Goal: Transaction & Acquisition: Obtain resource

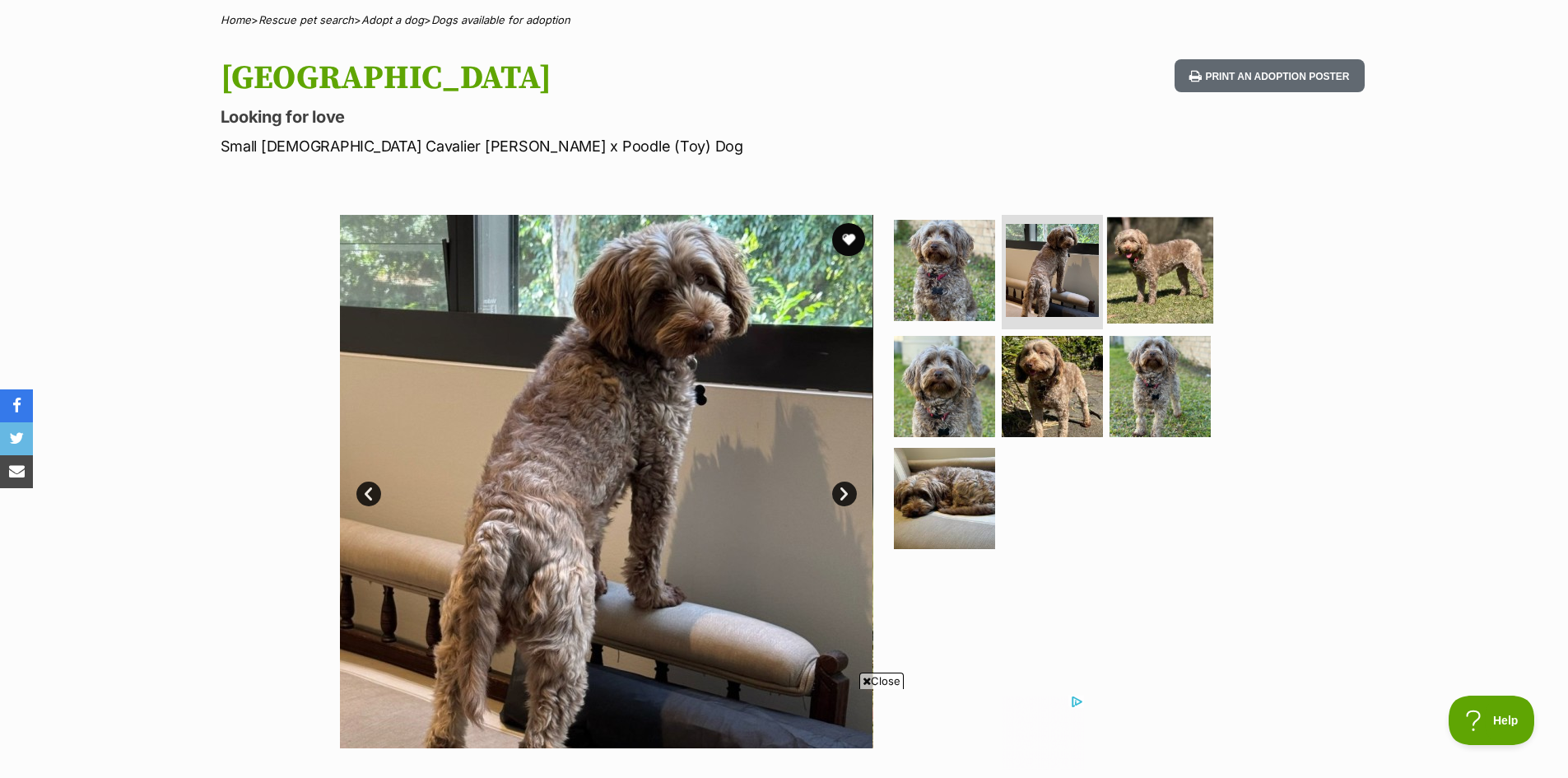
click at [1142, 253] on img at bounding box center [1160, 269] width 106 height 106
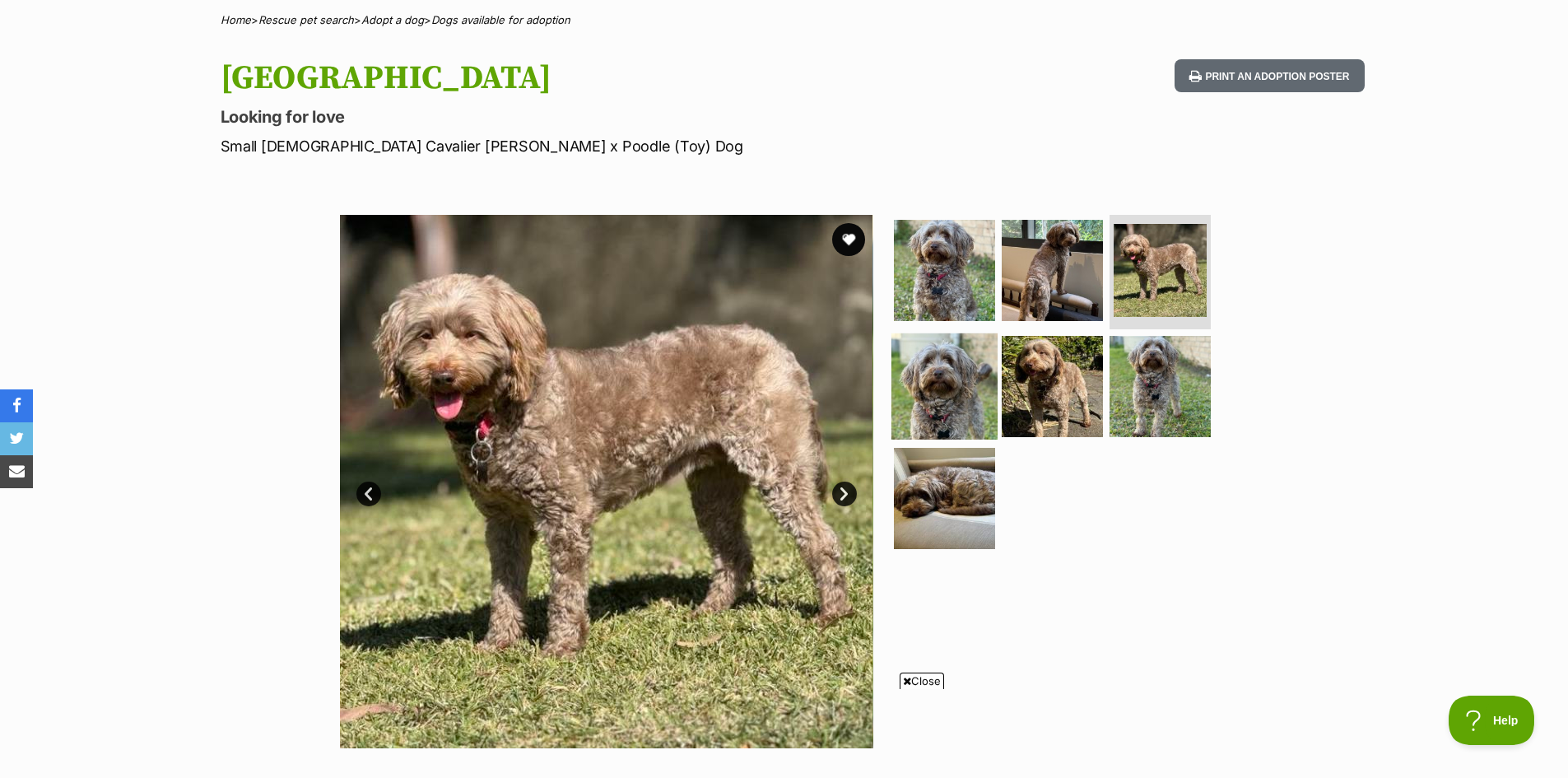
click at [973, 367] on img at bounding box center [945, 387] width 106 height 106
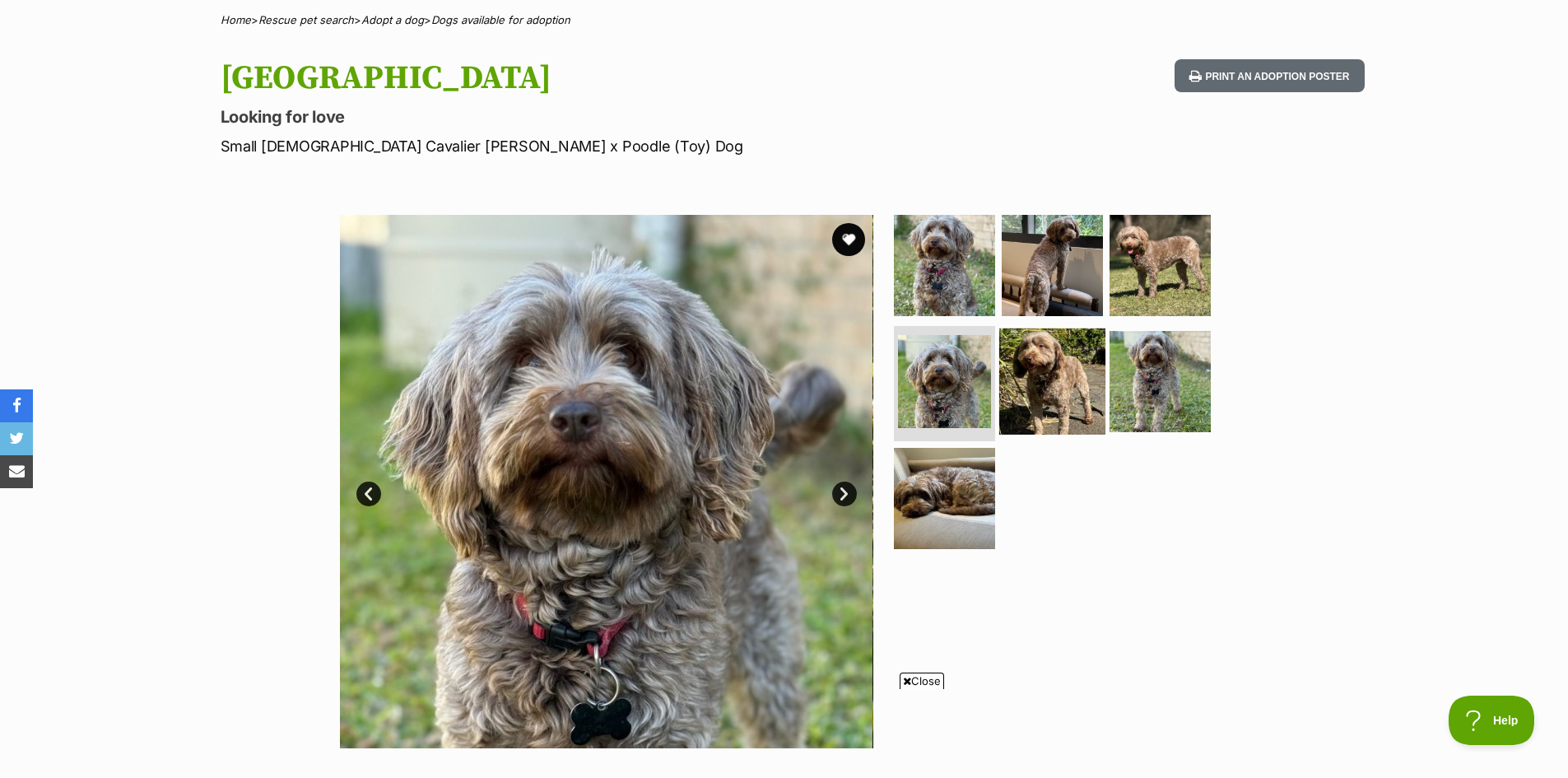
click at [1027, 371] on img at bounding box center [1053, 381] width 106 height 106
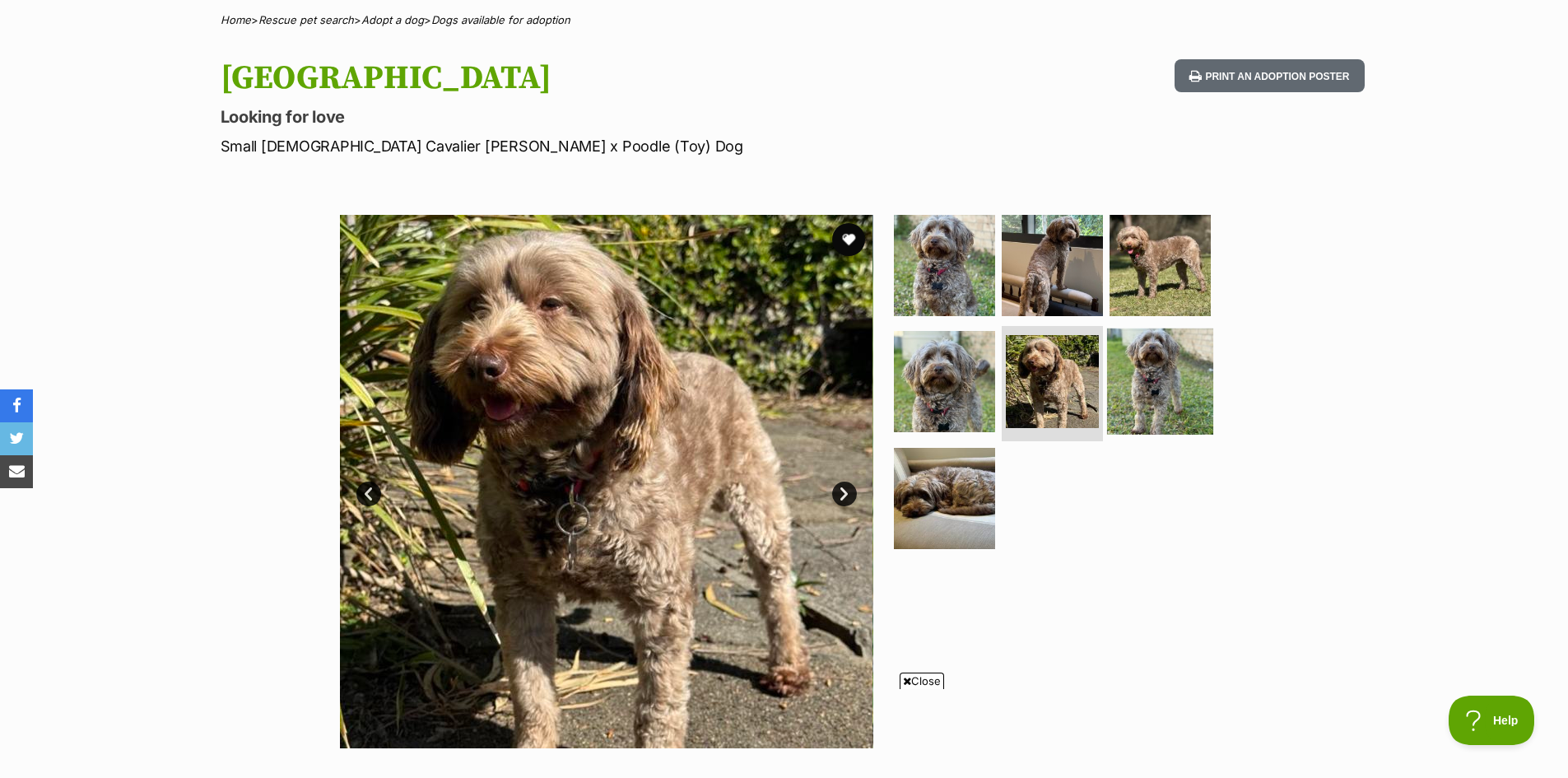
click at [1142, 370] on img at bounding box center [1160, 381] width 106 height 106
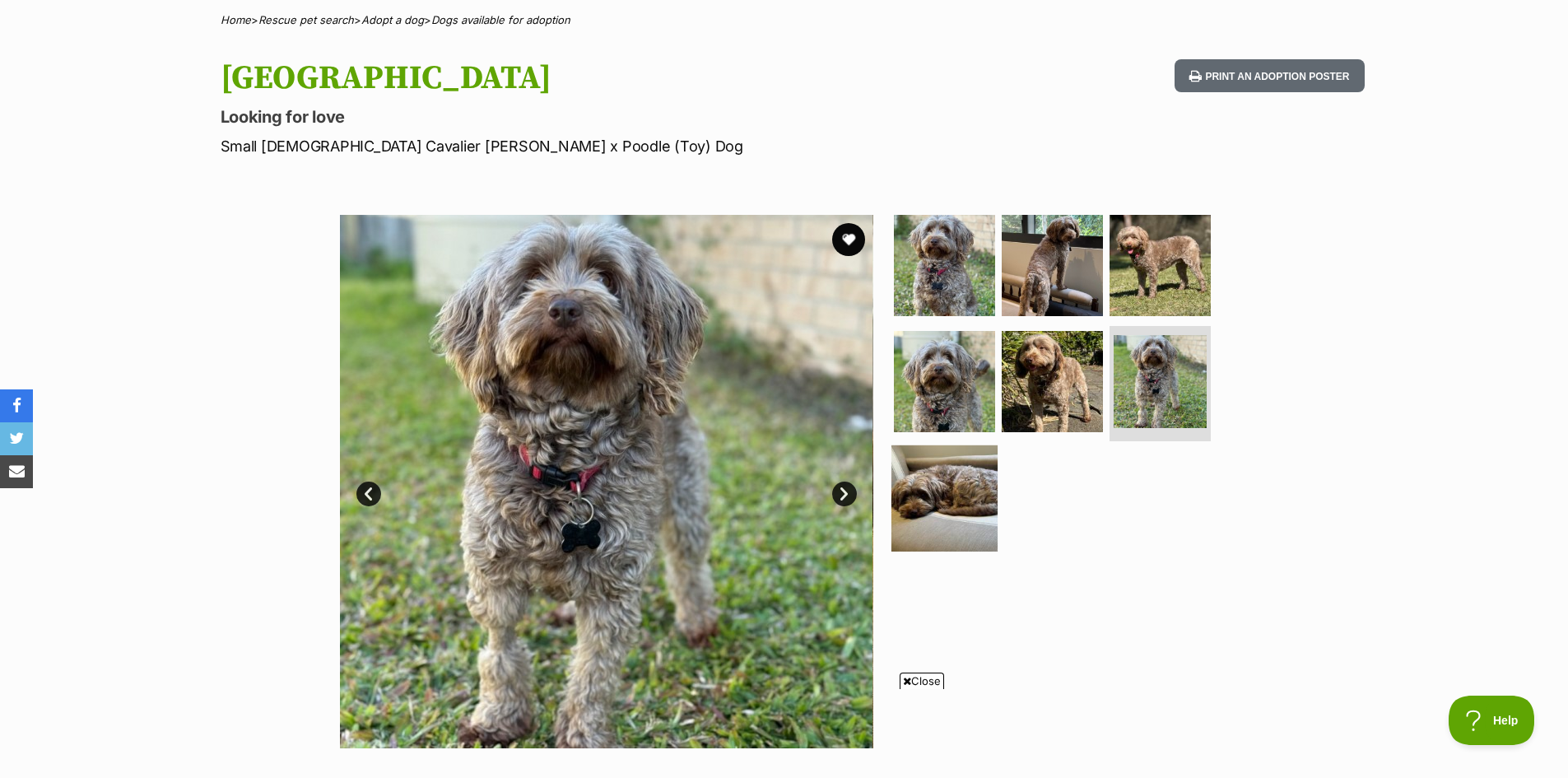
click at [926, 487] on img at bounding box center [945, 499] width 106 height 106
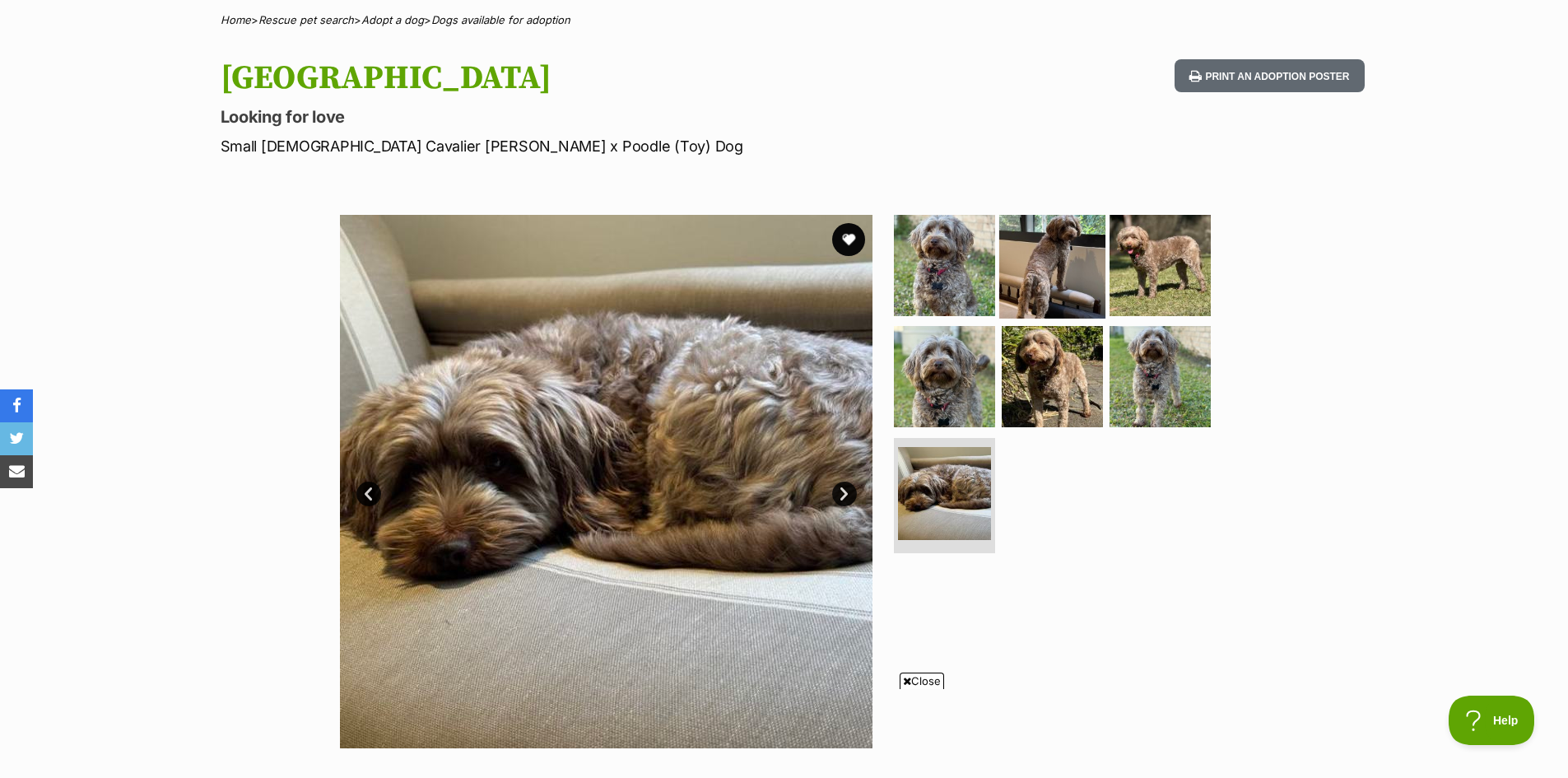
click at [1032, 284] on img at bounding box center [1053, 264] width 106 height 106
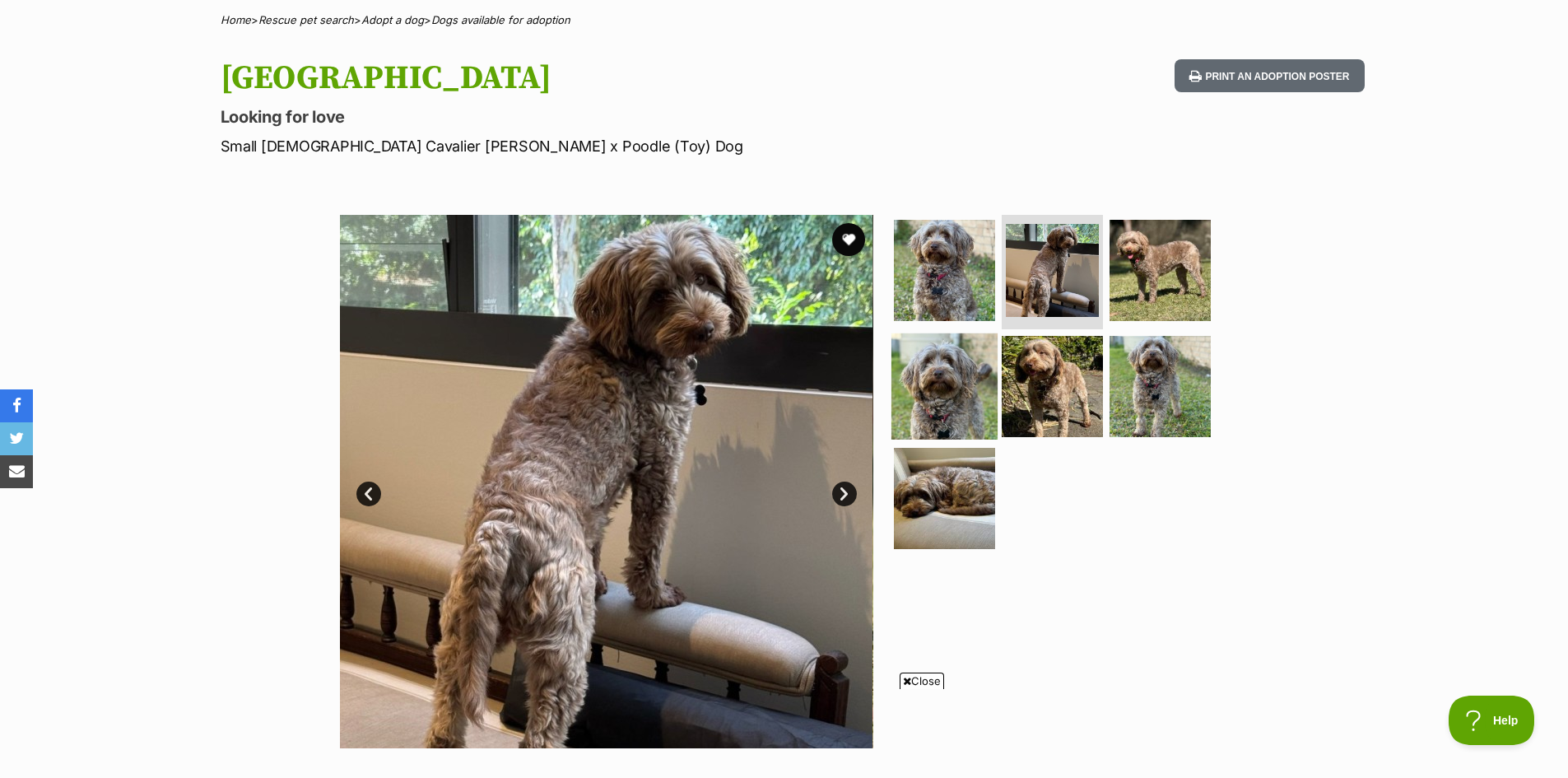
click at [961, 392] on img at bounding box center [945, 387] width 106 height 106
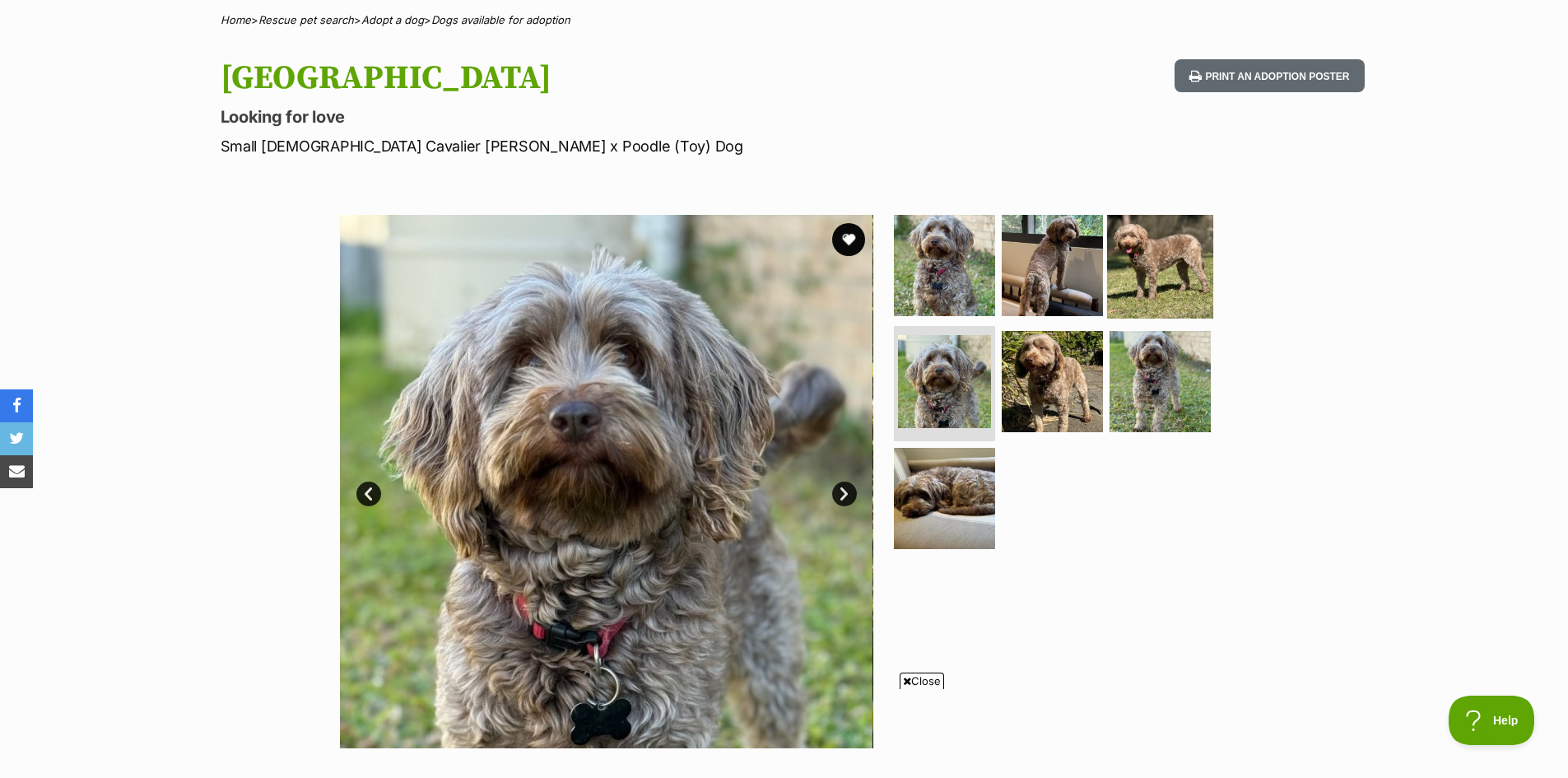
click at [1153, 266] on img at bounding box center [1160, 264] width 106 height 106
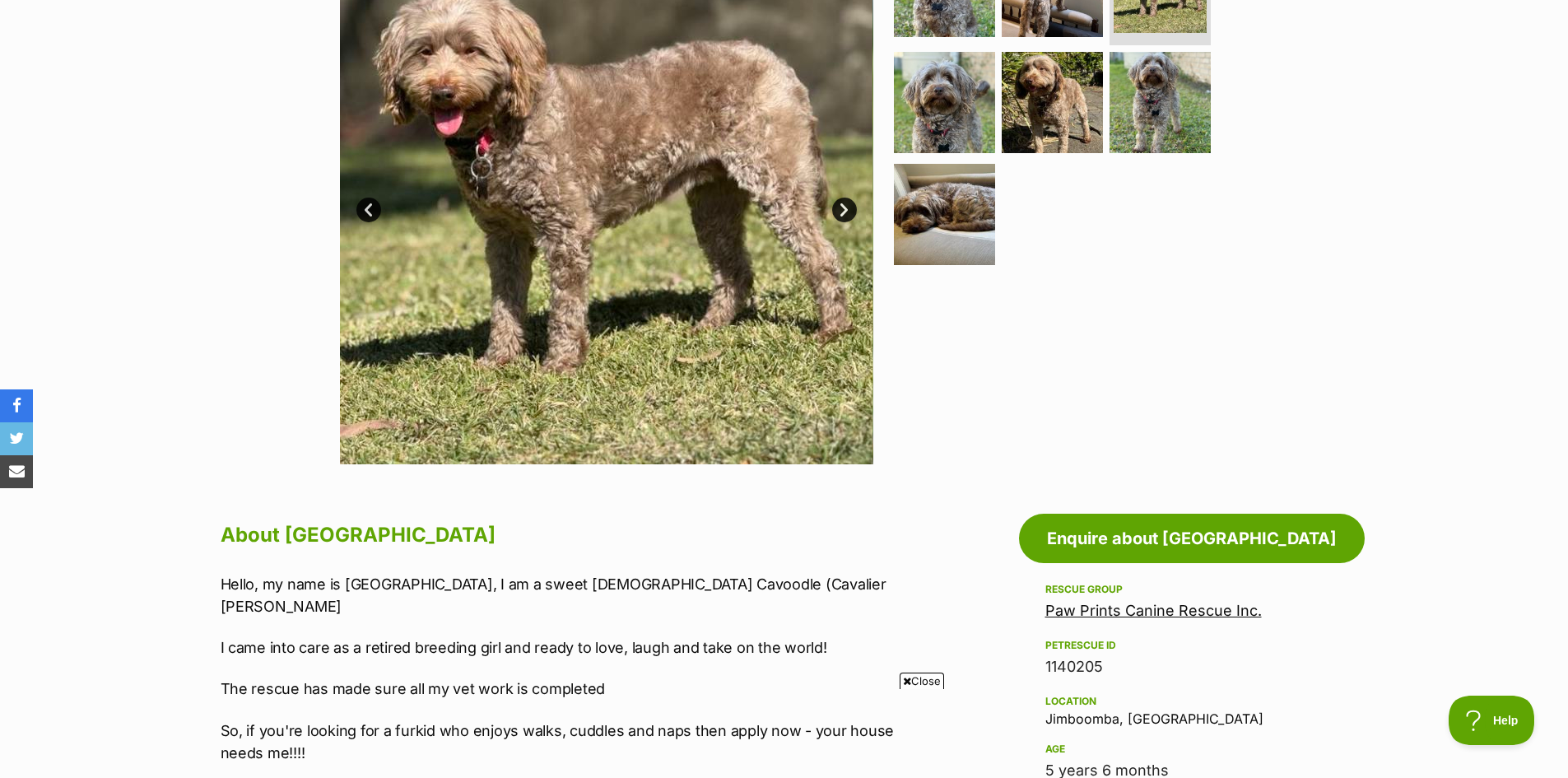
scroll to position [760, 0]
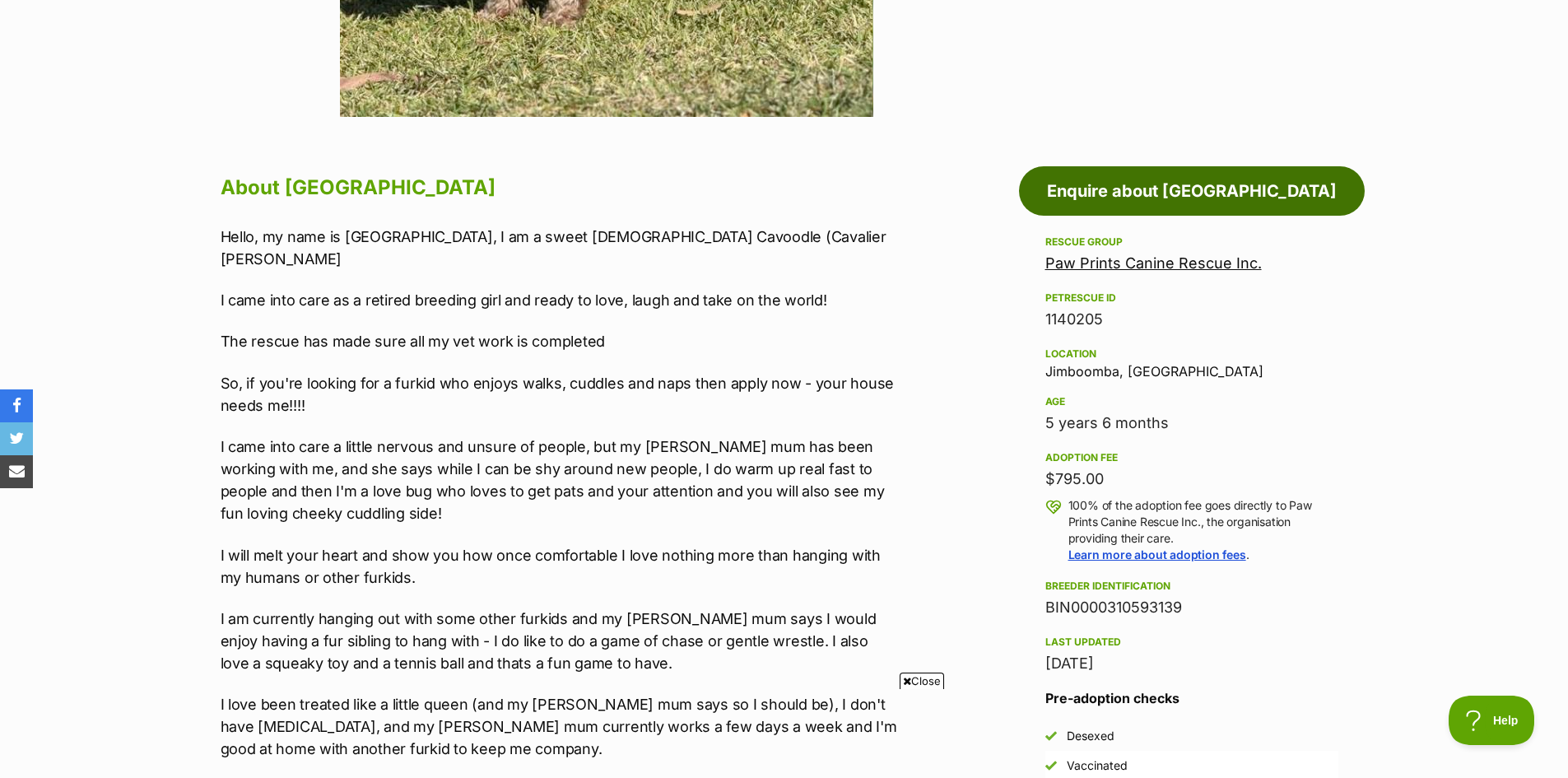
click at [1224, 188] on link "Enquire about Brooklyn" at bounding box center [1192, 190] width 345 height 49
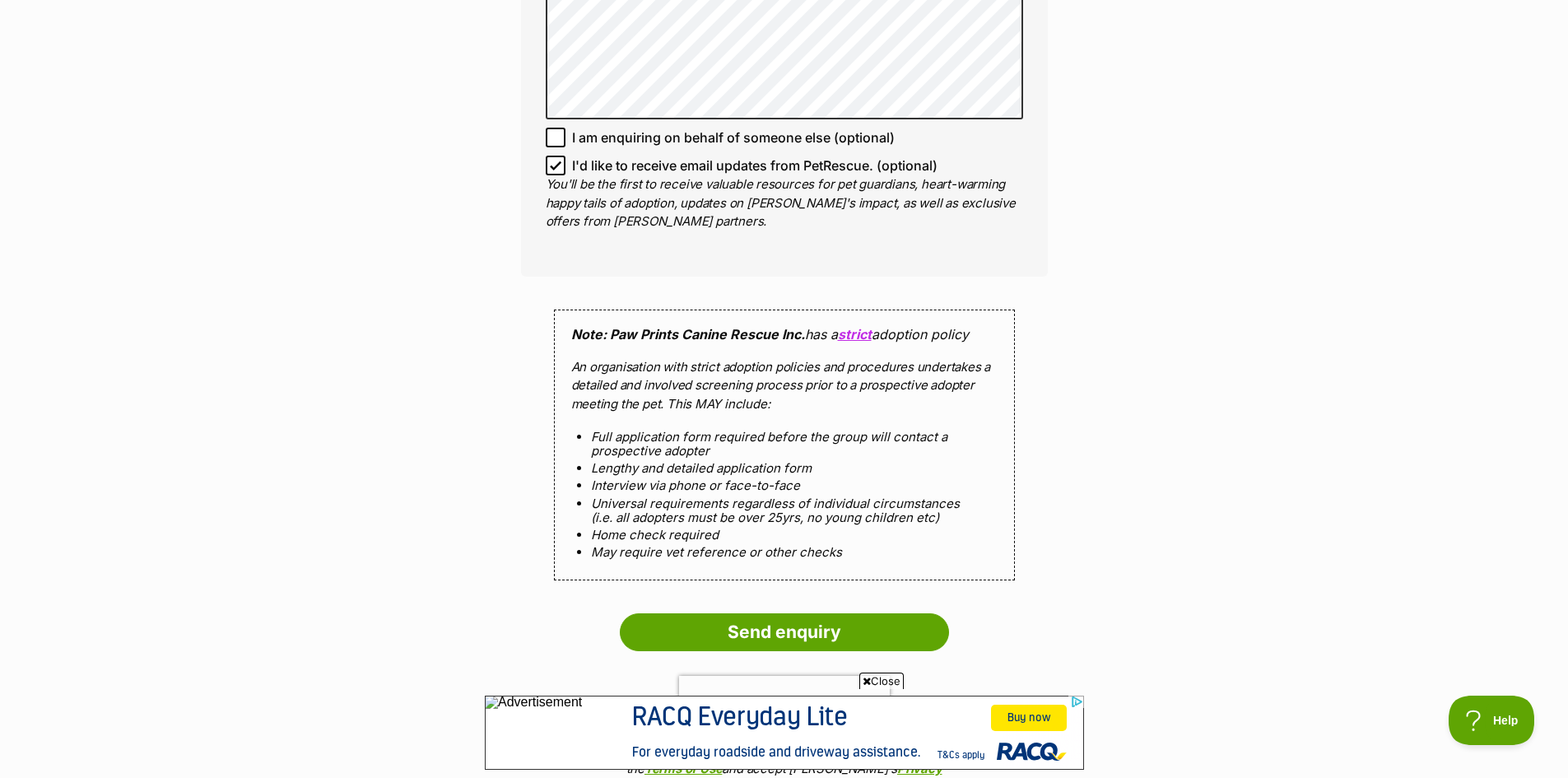
scroll to position [1250, 0]
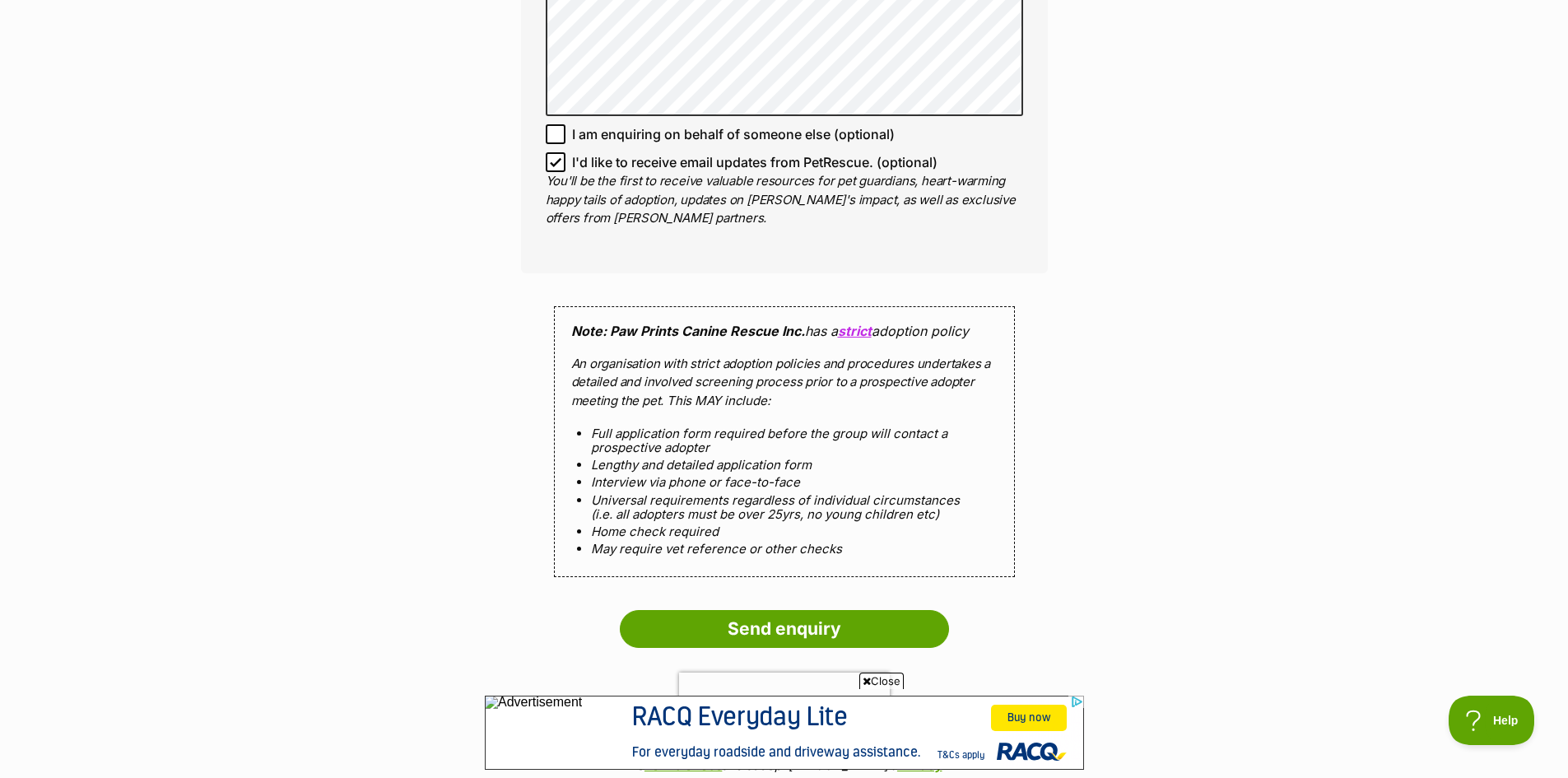
drag, startPoint x: 1580, startPoint y: 126, endPoint x: 1558, endPoint y: 433, distance: 307.8
click at [1558, 433] on html "Skip to main content Log in to favourite this pet Log in Or sign up Search PetR…" at bounding box center [784, 348] width 1568 height 3197
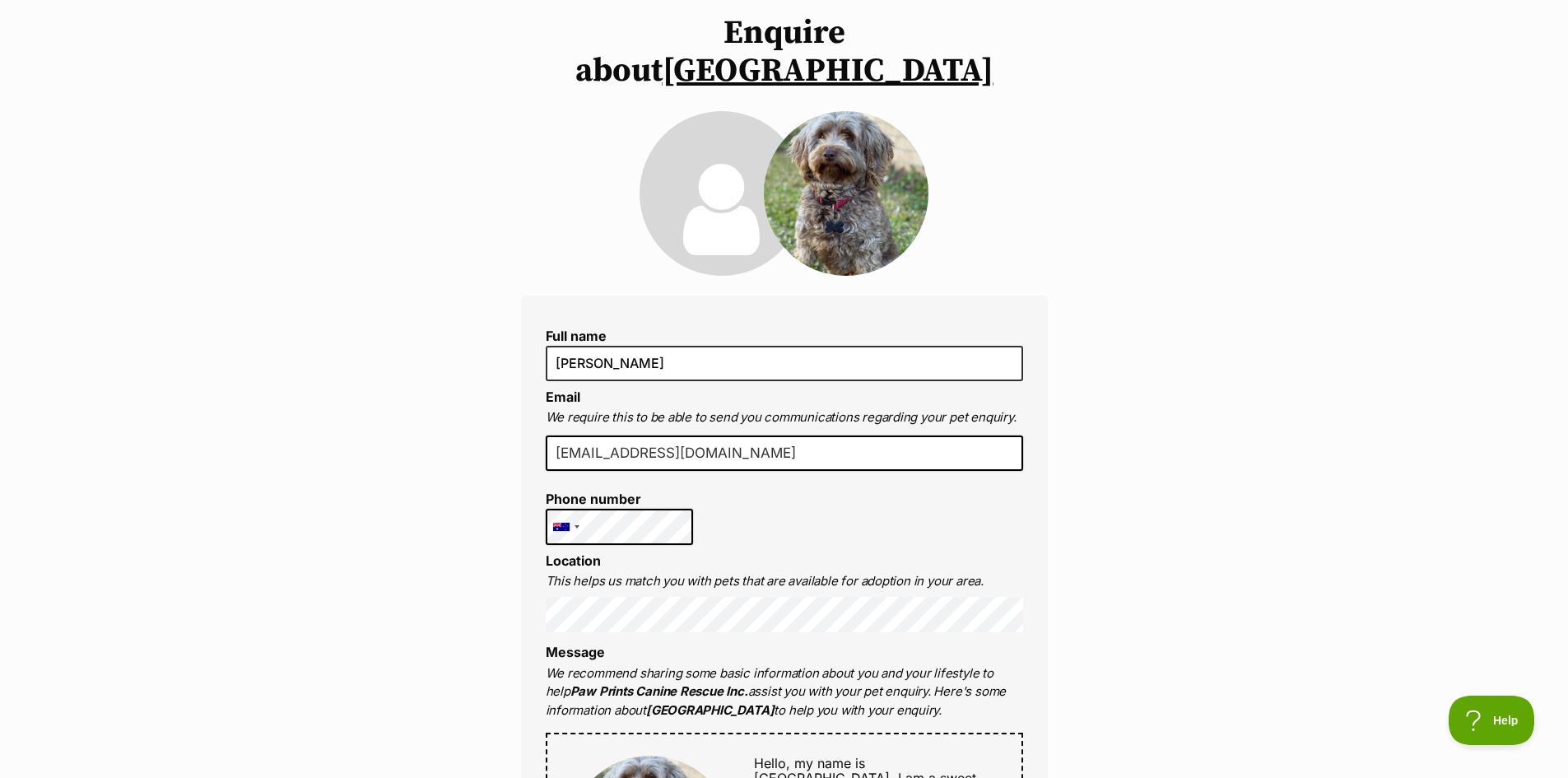
scroll to position [0, 0]
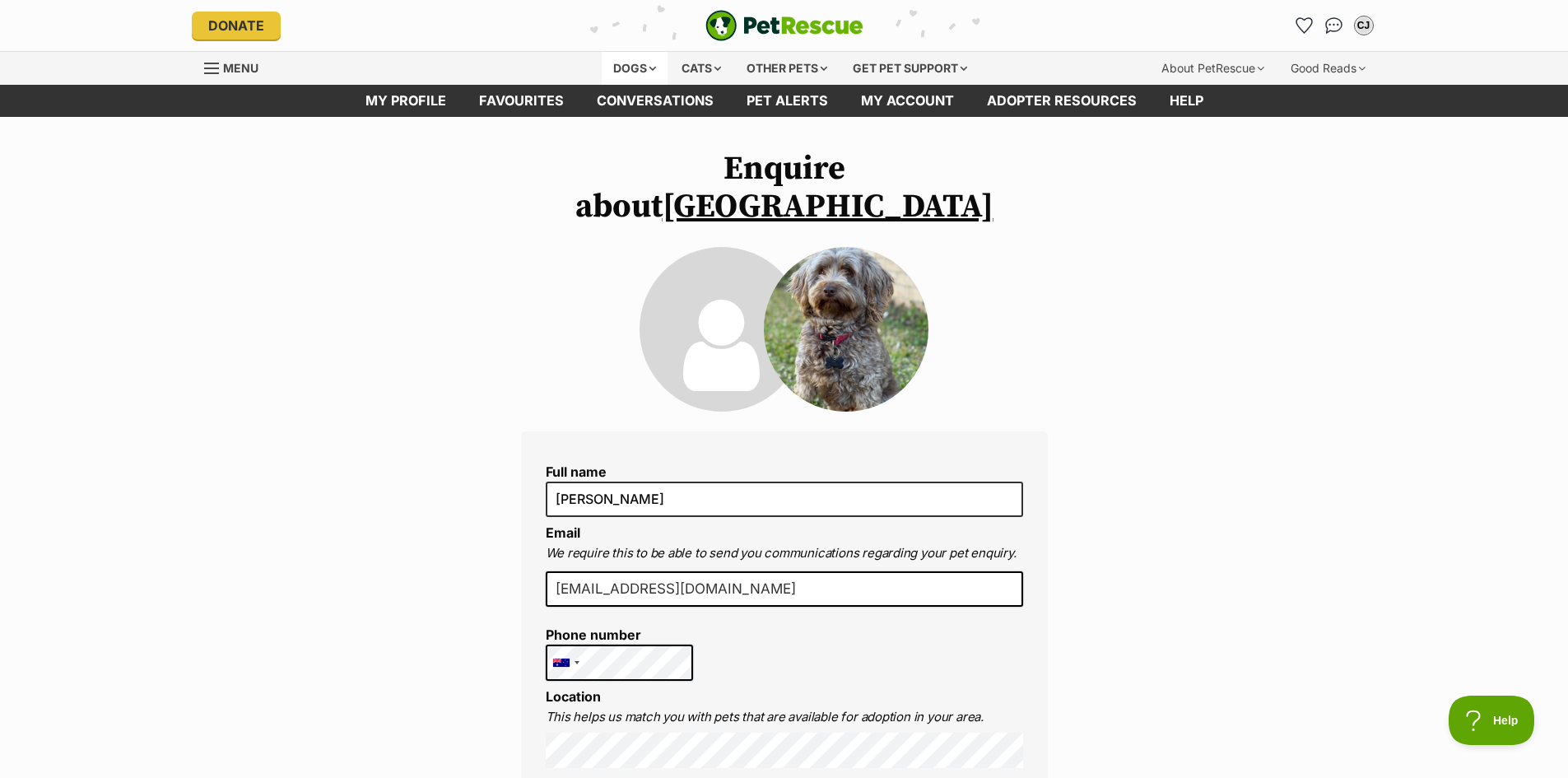
click at [618, 62] on div "Dogs" at bounding box center [635, 69] width 66 height 33
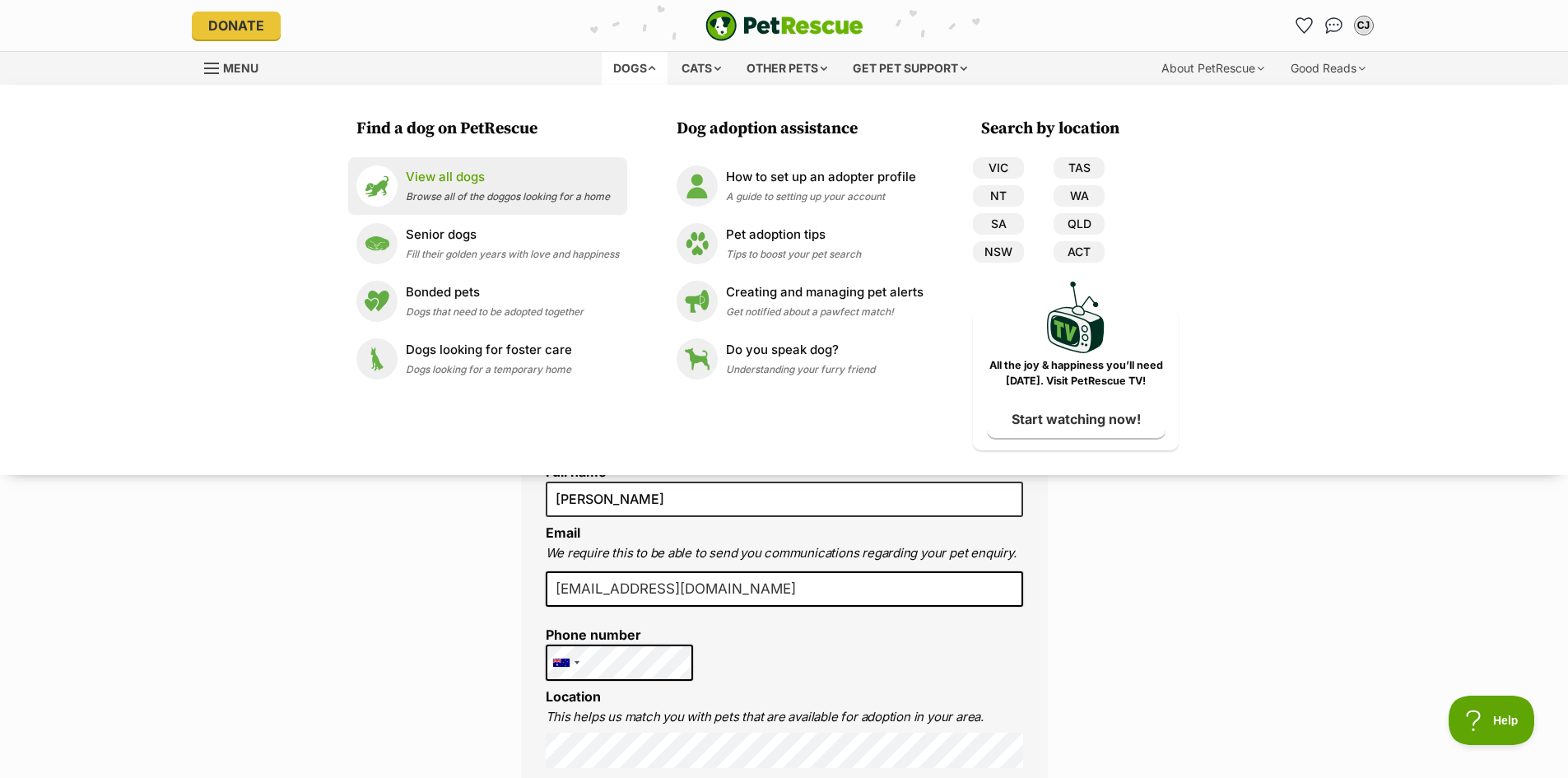
click at [442, 197] on span "Browse all of the doggos looking for a home" at bounding box center [509, 196] width 205 height 13
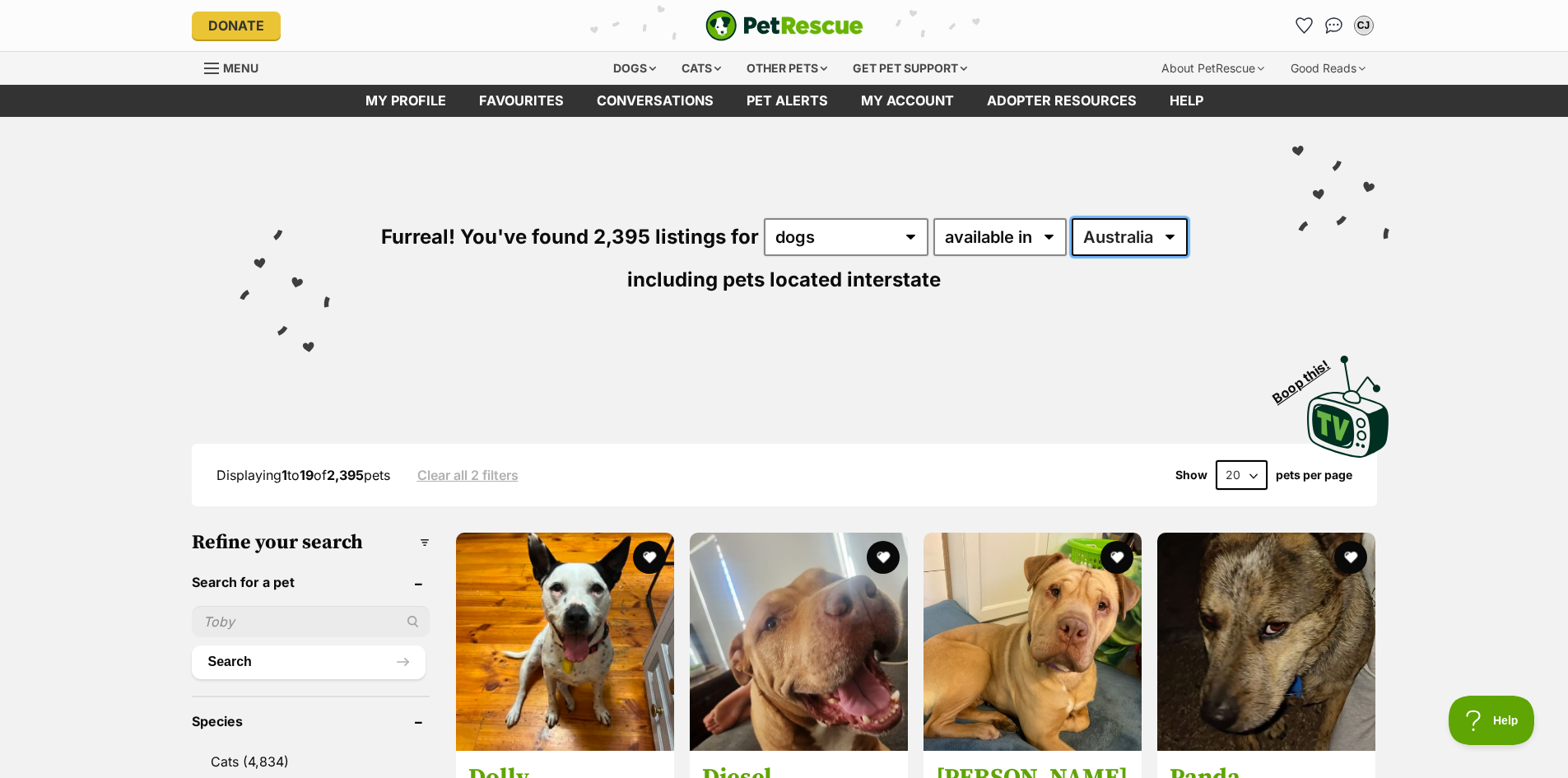
click at [1129, 234] on select "Australia ACT NSW NT QLD SA TAS VIC WA" at bounding box center [1130, 236] width 116 height 38
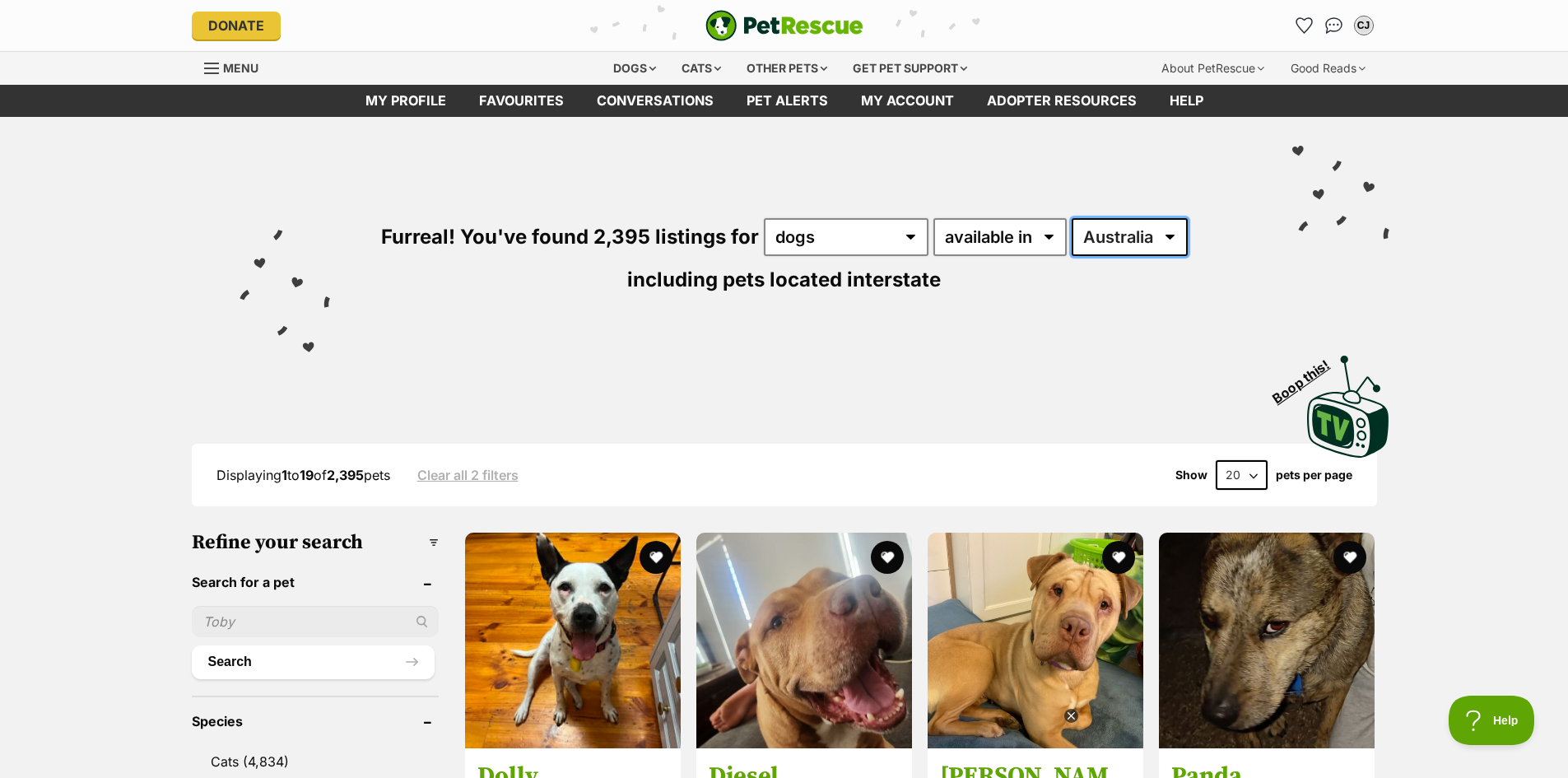
select select "QLD"
click at [1072, 218] on select "Australia ACT NSW NT QLD SA TAS VIC WA" at bounding box center [1130, 236] width 116 height 38
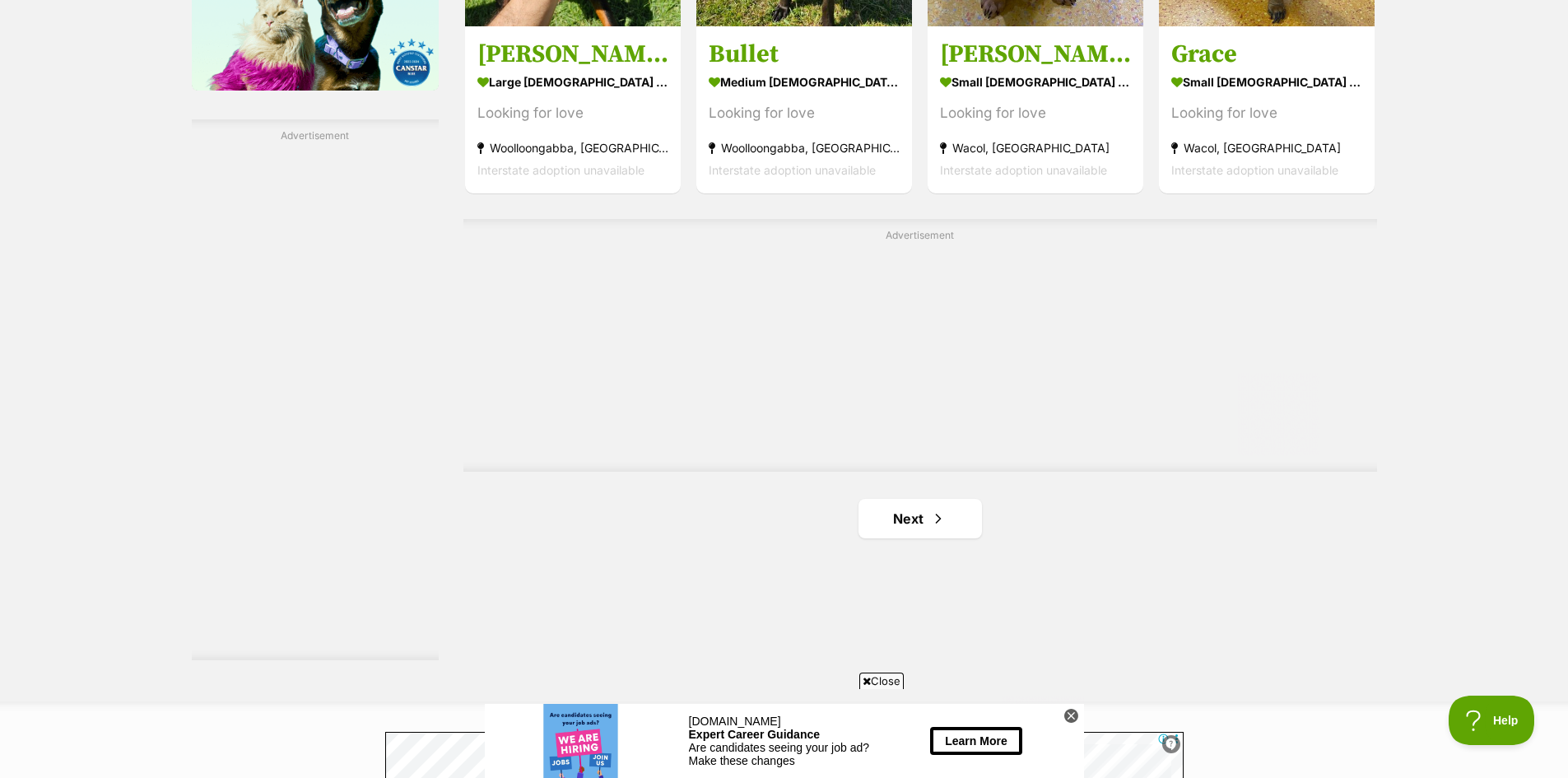
scroll to position [3085, 0]
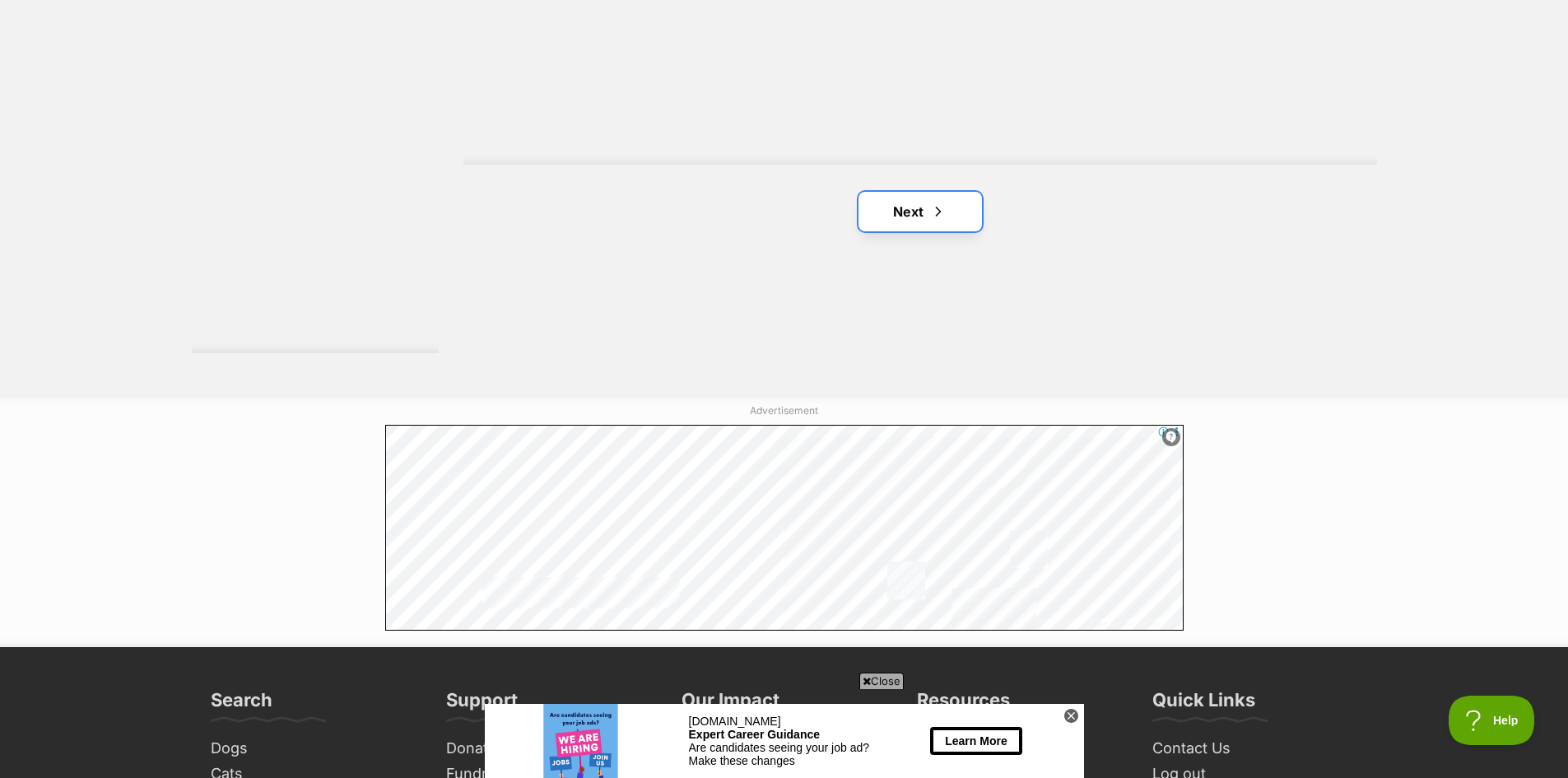
click at [914, 210] on link "Next" at bounding box center [921, 211] width 124 height 40
